Goal: Information Seeking & Learning: Learn about a topic

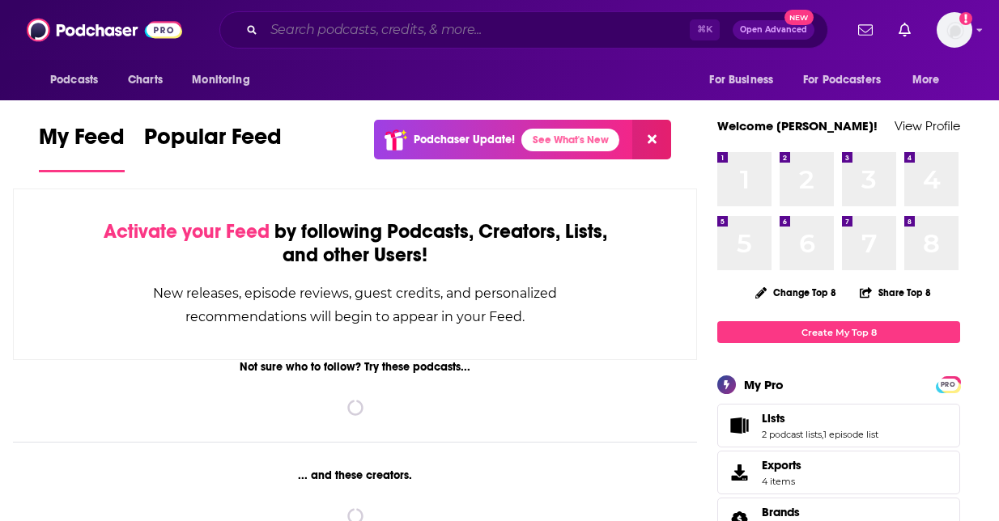
click at [488, 36] on input "Search podcasts, credits, & more..." at bounding box center [477, 30] width 426 height 26
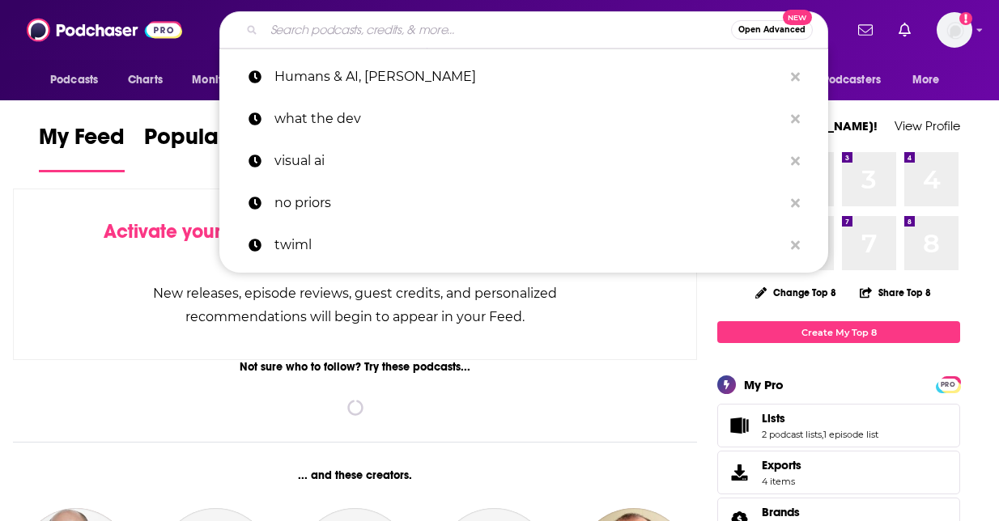
paste input "The Artificial Intelligence Show"
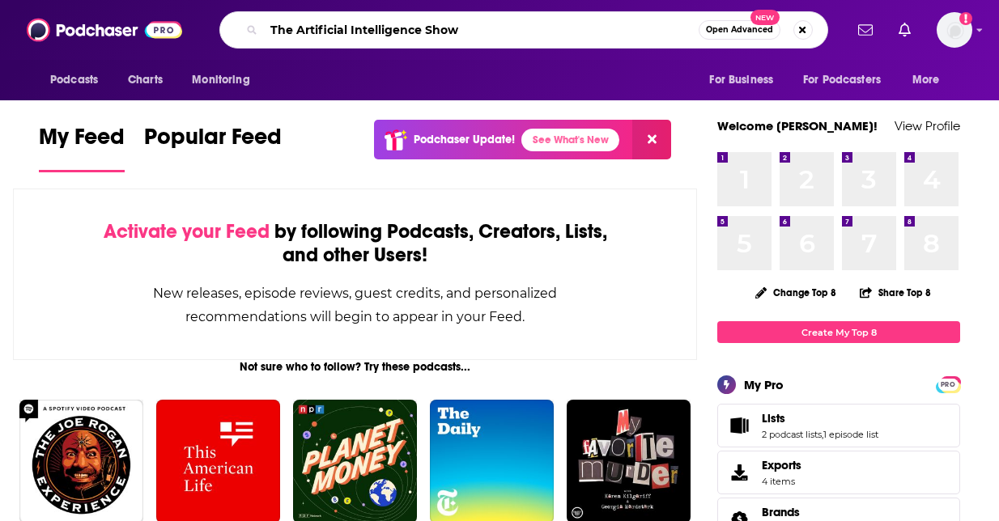
type input "The Artificial Intelligence Show"
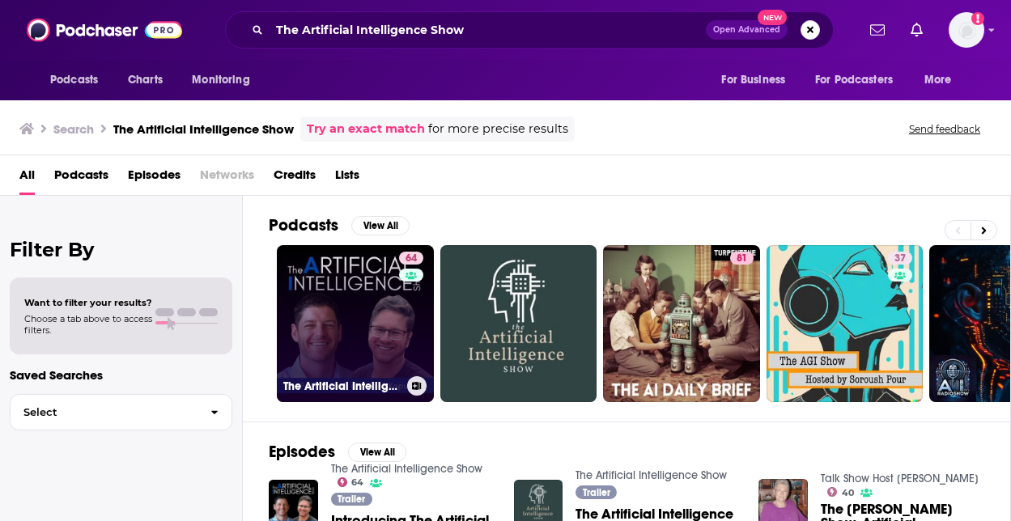
click at [357, 318] on link "64 The Artificial Intelligence Show" at bounding box center [355, 323] width 157 height 157
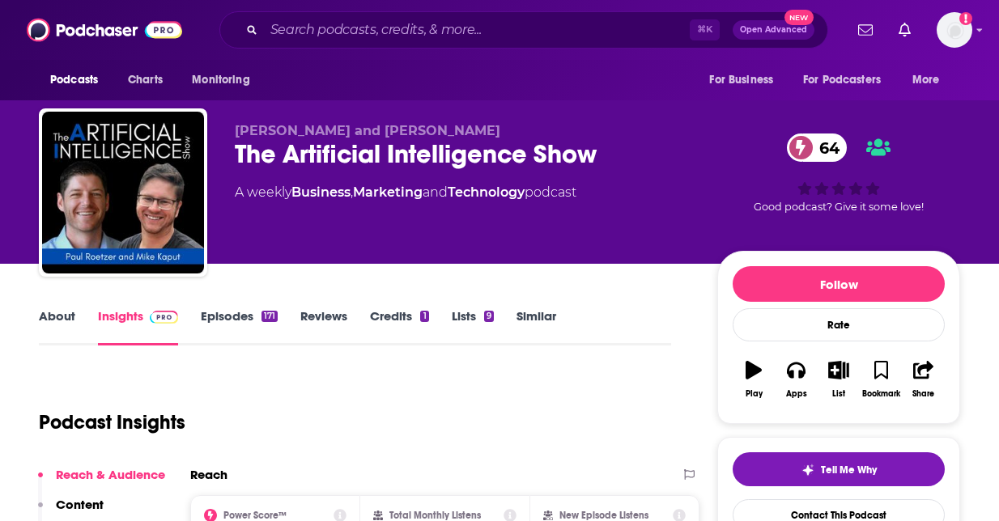
click at [49, 316] on link "About" at bounding box center [57, 326] width 36 height 37
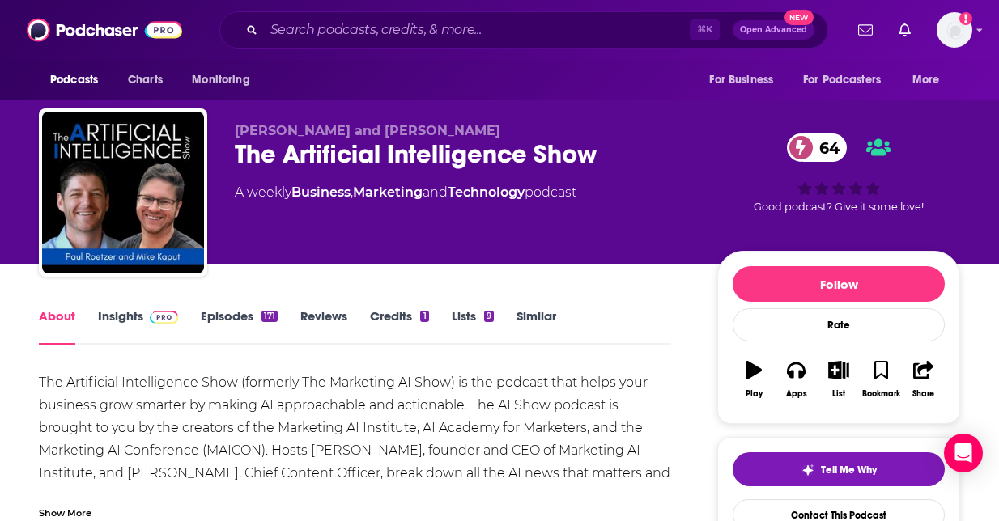
click at [460, 314] on link "Lists 9" at bounding box center [473, 326] width 42 height 37
